Goal: Transaction & Acquisition: Purchase product/service

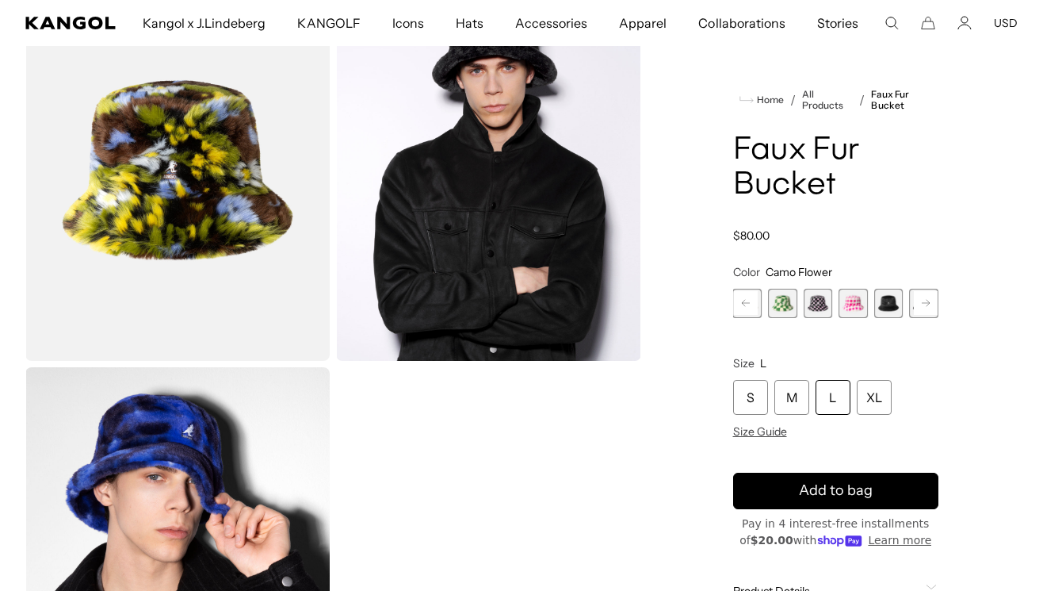
click at [793, 297] on span "7 of 12" at bounding box center [782, 303] width 29 height 29
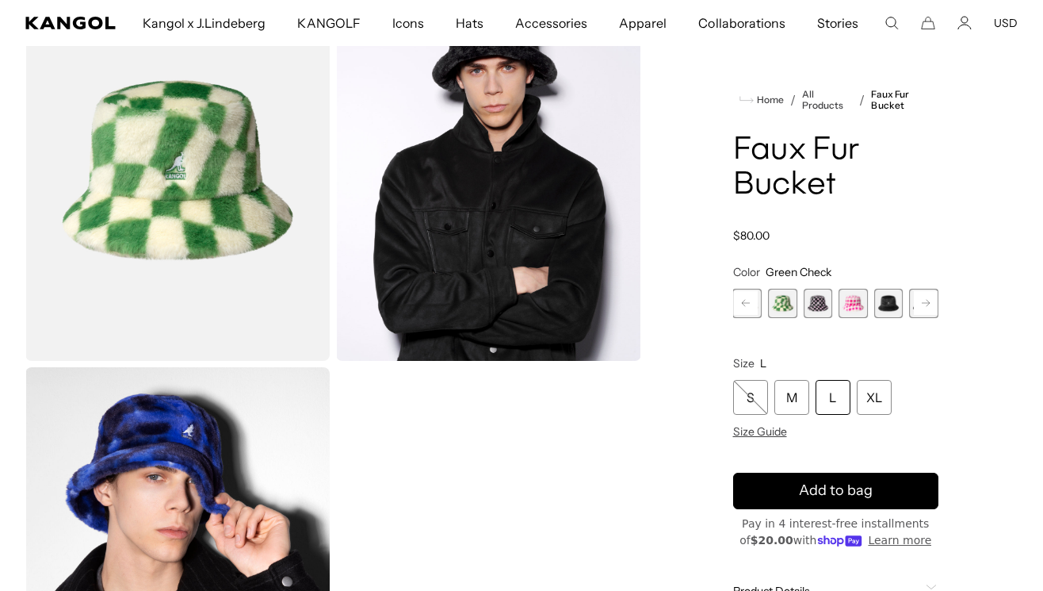
scroll to position [0, 327]
click at [747, 308] on rect at bounding box center [746, 303] width 24 height 24
click at [749, 305] on rect at bounding box center [746, 303] width 24 height 24
click at [800, 310] on div "Beige Multi Plaid Variant sold out or unavailable Blue Iridescent Clouds Varian…" at bounding box center [730, 303] width 206 height 29
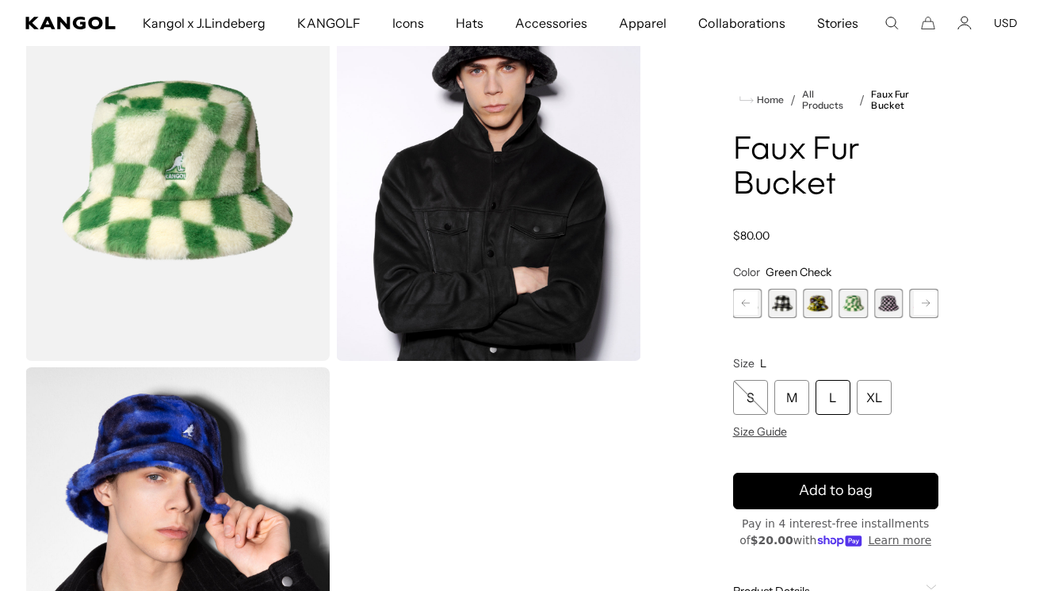
click at [800, 310] on div "Beige Multi Plaid Variant sold out or unavailable Blue Iridescent Clouds Varian…" at bounding box center [730, 303] width 206 height 29
click at [806, 304] on span "6 of 12" at bounding box center [818, 303] width 29 height 29
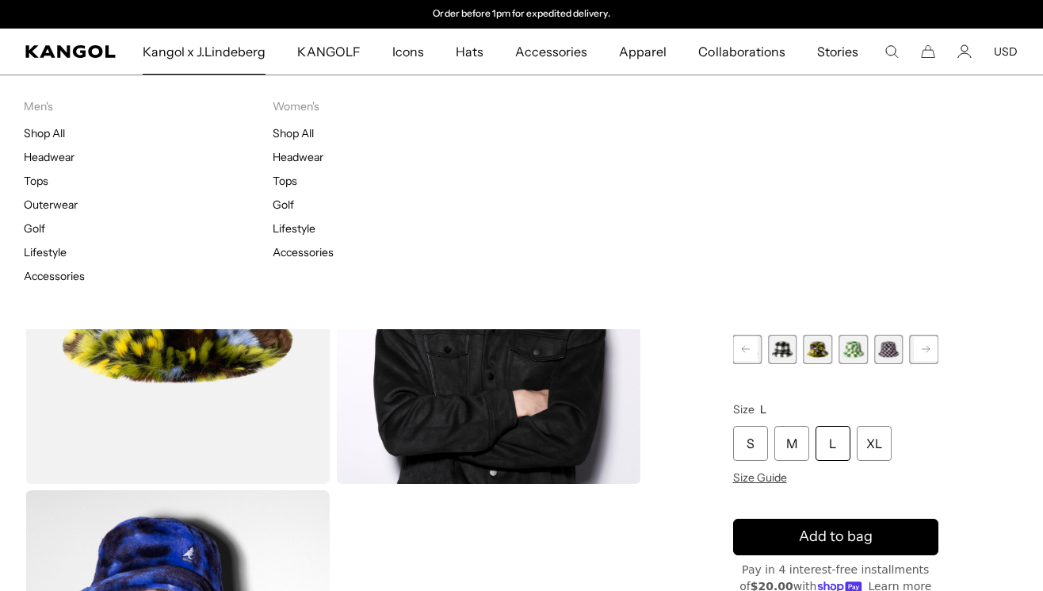
click at [204, 48] on span "Kangol x J.Lindeberg" at bounding box center [205, 52] width 124 height 46
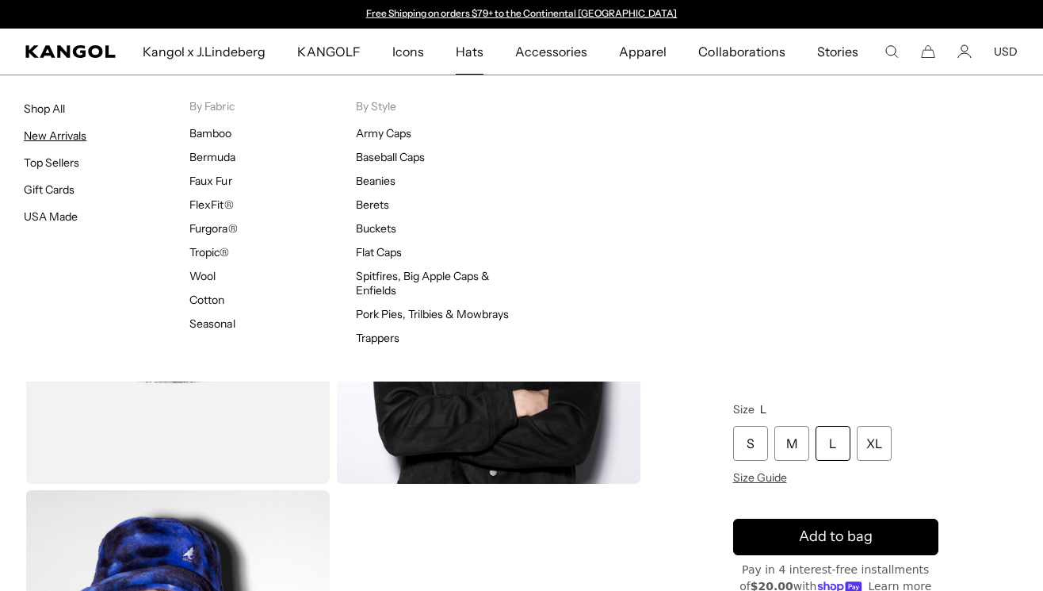
click at [72, 133] on link "New Arrivals" at bounding box center [55, 135] width 63 height 14
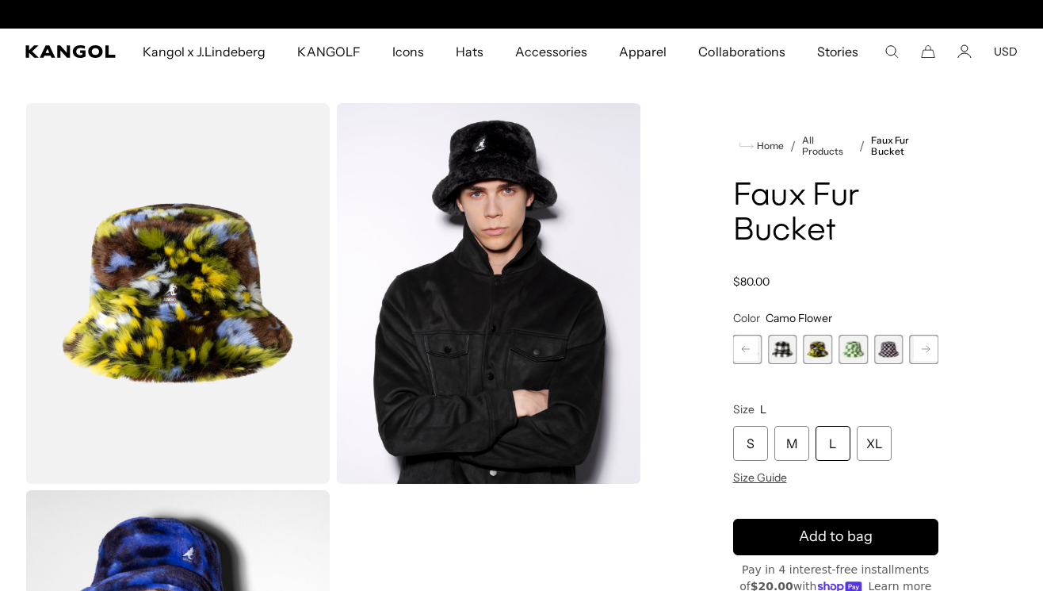
scroll to position [0, 327]
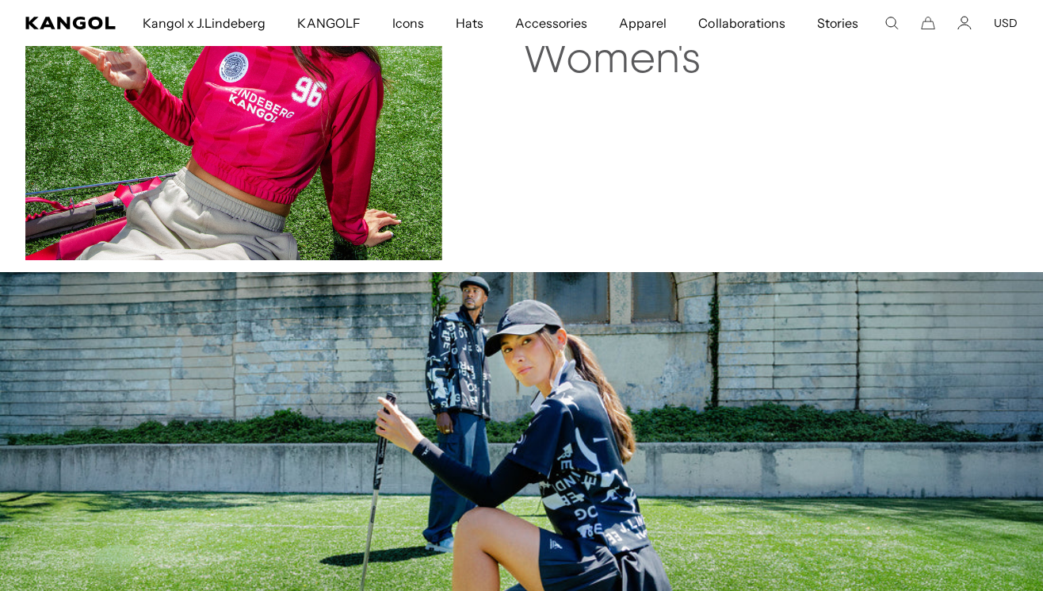
scroll to position [2628, 0]
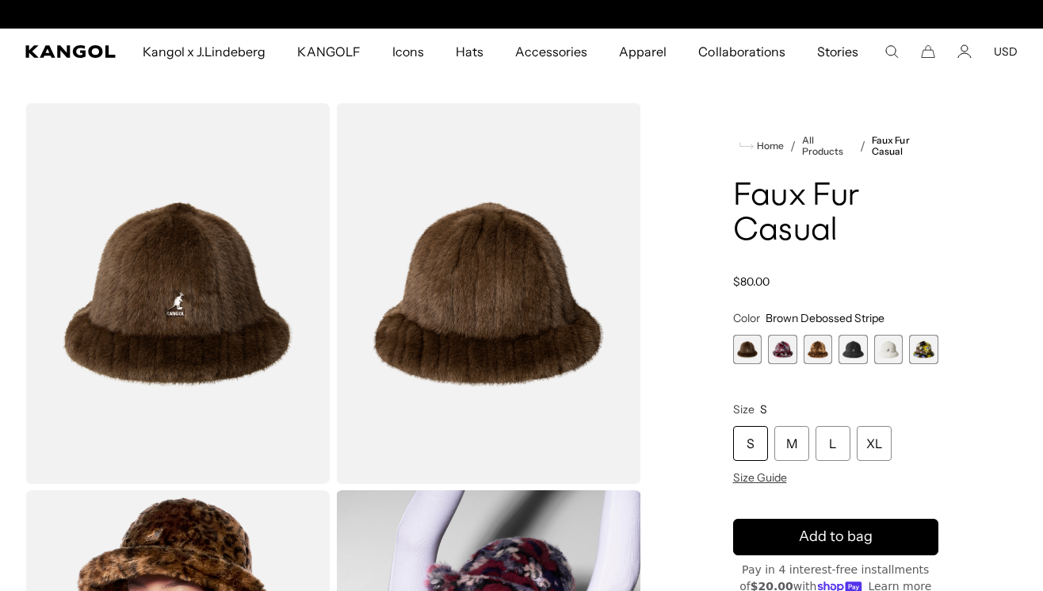
scroll to position [0, 327]
click at [785, 347] on span "2 of 6" at bounding box center [782, 348] width 29 height 29
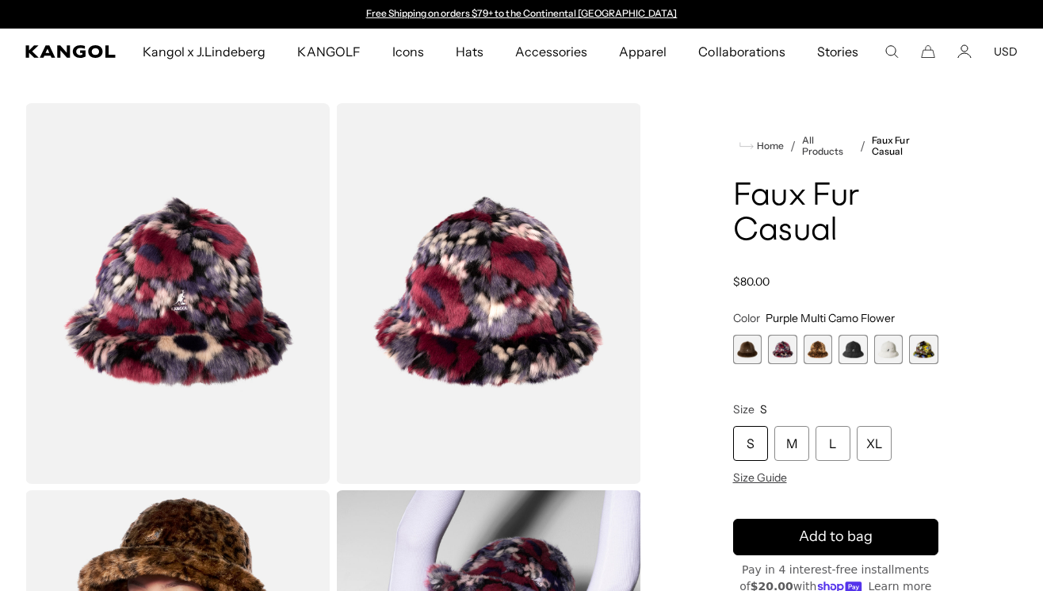
click at [822, 354] on span "3 of 6" at bounding box center [818, 348] width 29 height 29
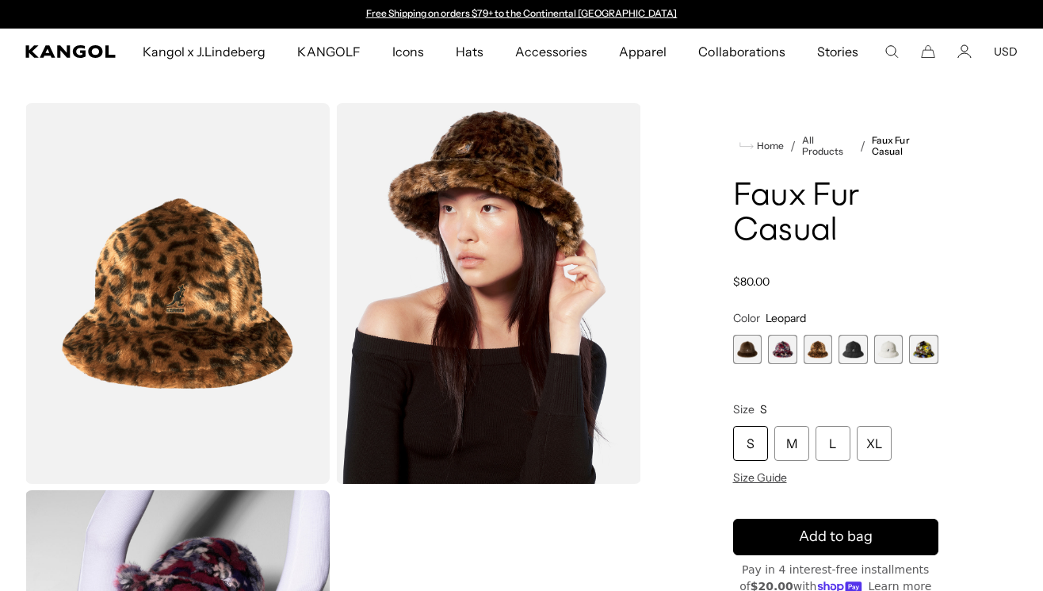
click at [777, 350] on span "2 of 6" at bounding box center [782, 348] width 29 height 29
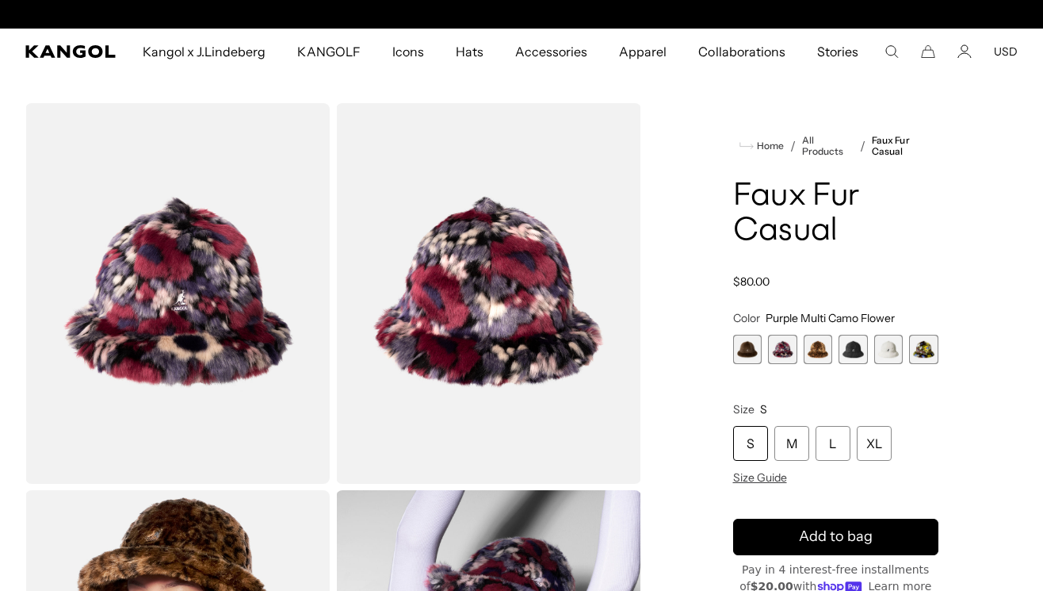
scroll to position [0, 327]
click at [843, 354] on span "4 of 6" at bounding box center [853, 348] width 29 height 29
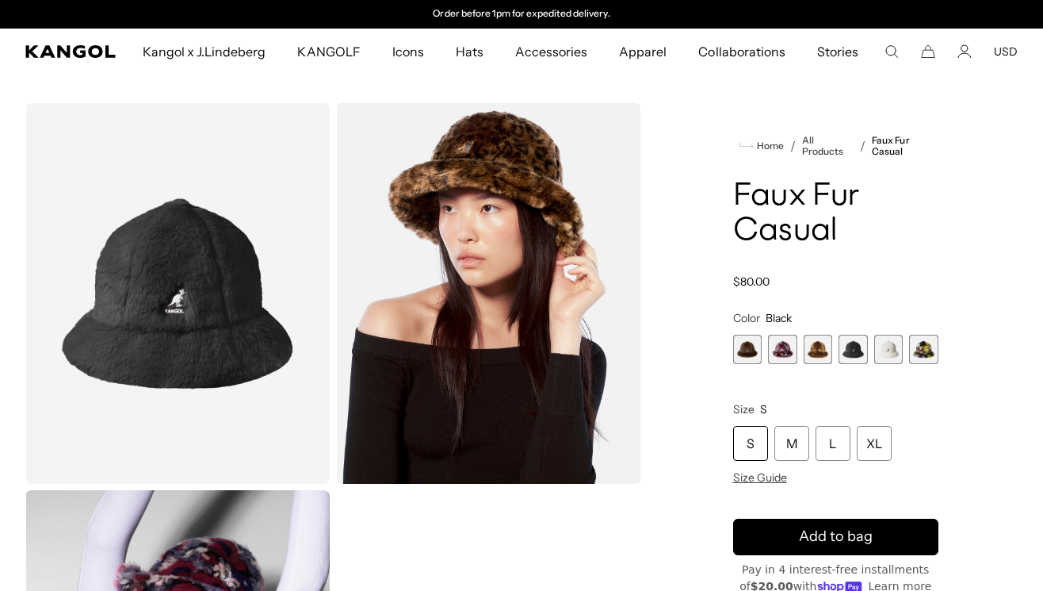
click at [893, 346] on span "5 of 6" at bounding box center [888, 348] width 29 height 29
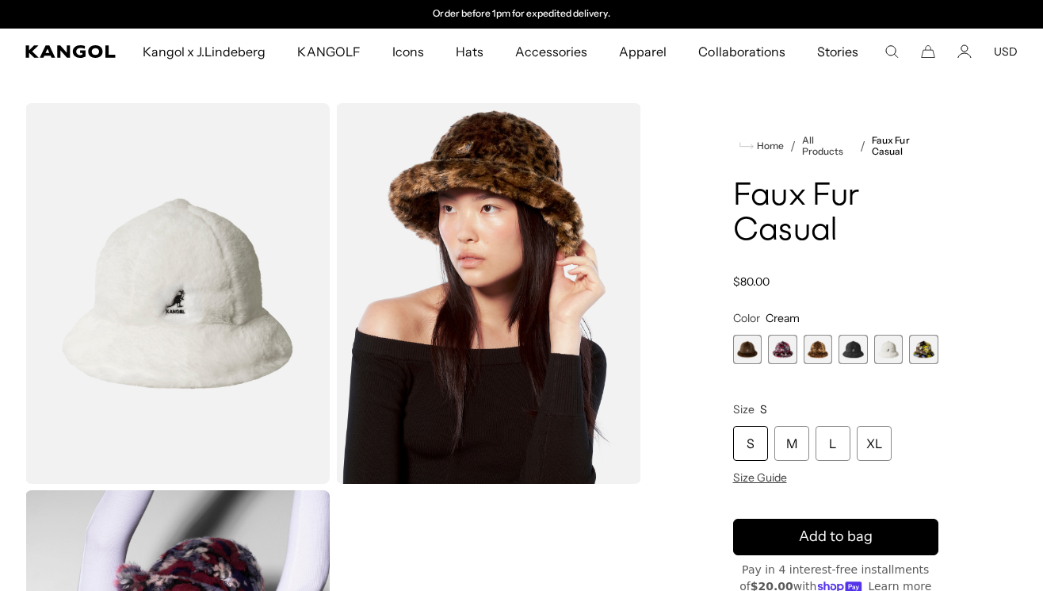
click at [921, 346] on span "6 of 6" at bounding box center [923, 348] width 29 height 29
